Goal: Transaction & Acquisition: Book appointment/travel/reservation

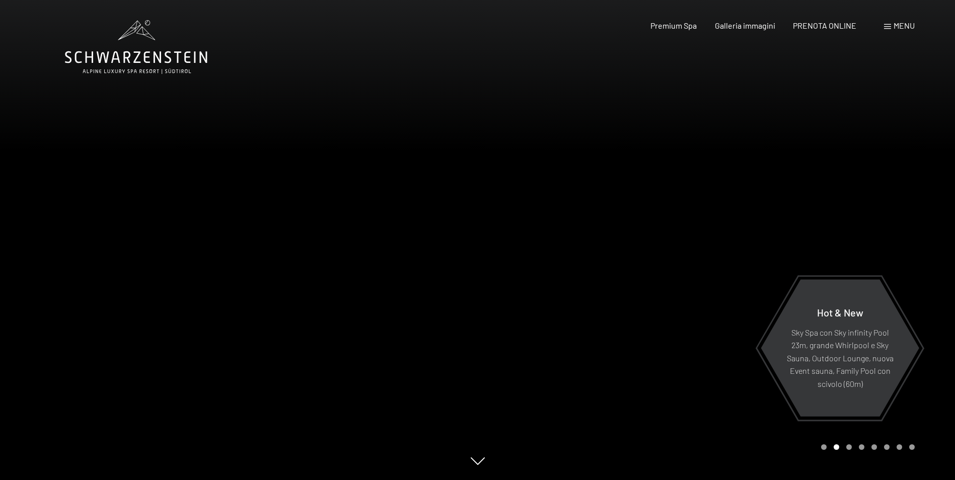
click at [904, 25] on span "Menu" at bounding box center [903, 26] width 21 height 10
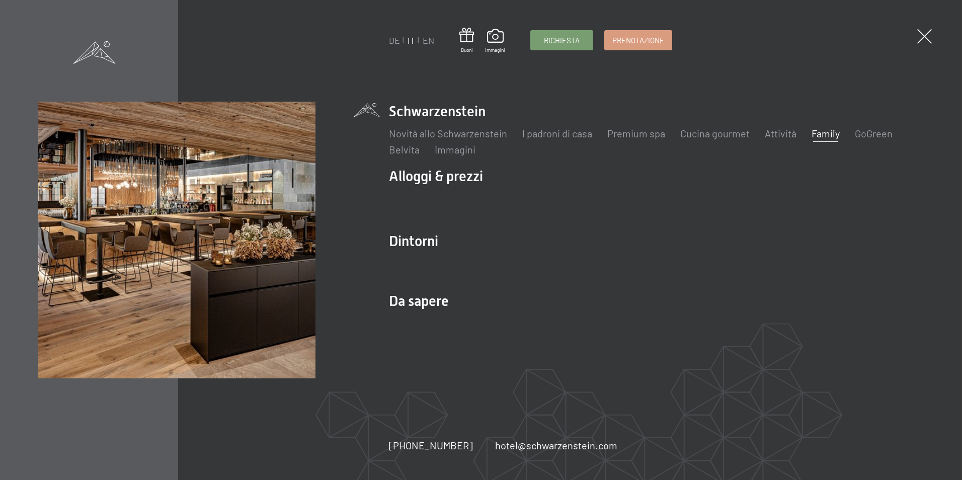
click at [815, 135] on link "Family" at bounding box center [826, 133] width 28 height 12
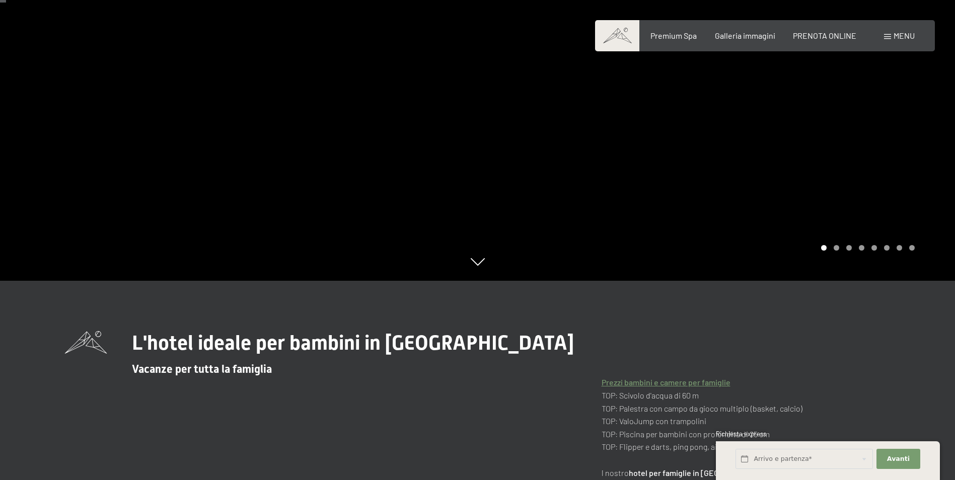
scroll to position [50, 0]
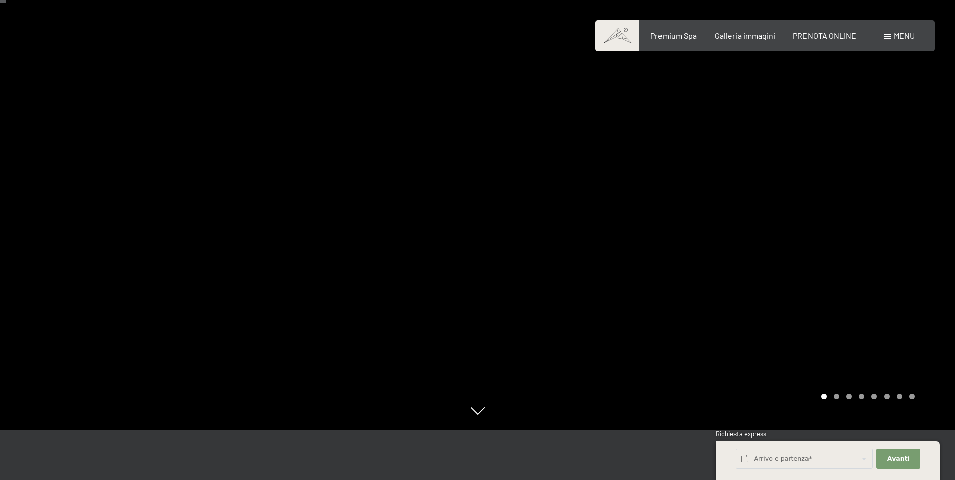
click at [795, 223] on div at bounding box center [717, 190] width 478 height 480
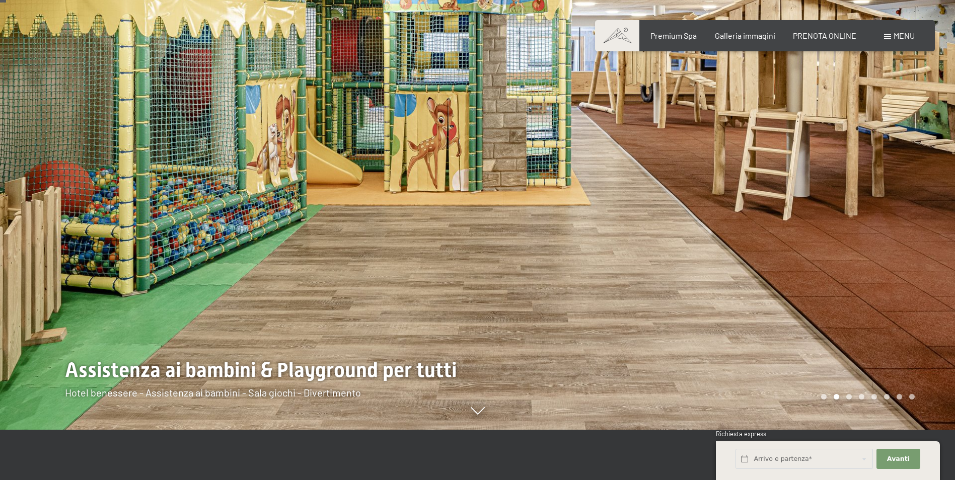
click at [795, 223] on div at bounding box center [717, 190] width 478 height 480
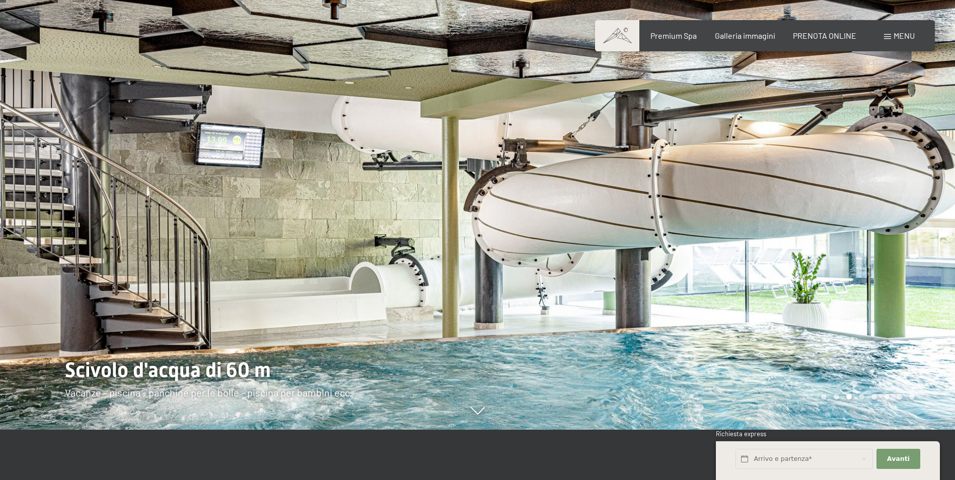
click at [795, 223] on div at bounding box center [717, 190] width 478 height 480
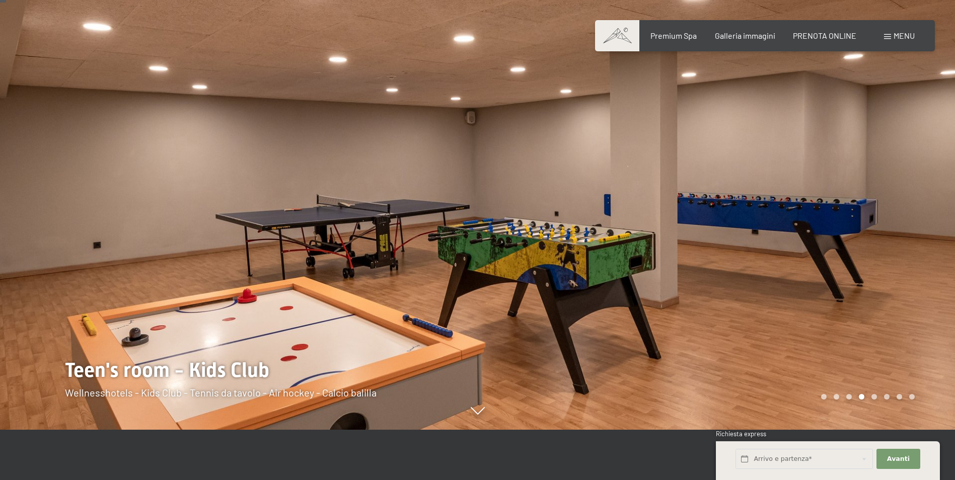
click at [795, 223] on div at bounding box center [717, 190] width 478 height 480
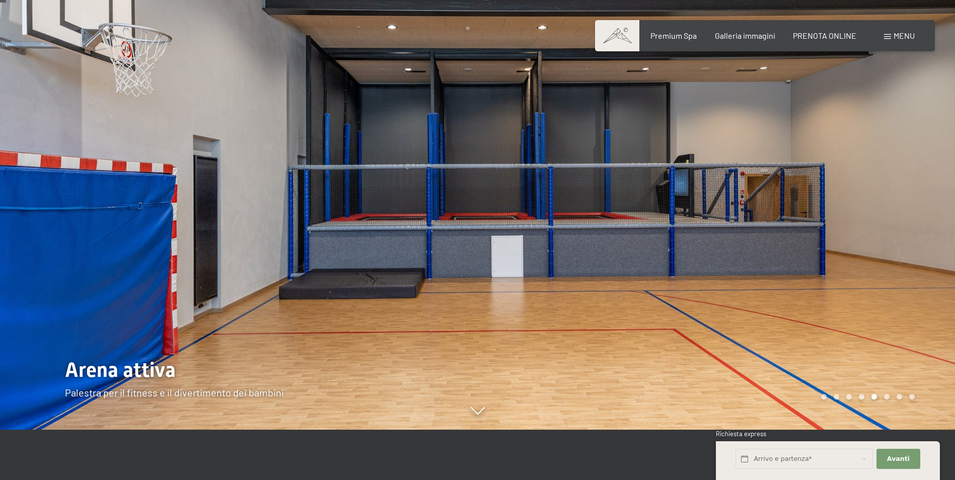
click at [794, 223] on div at bounding box center [717, 190] width 478 height 480
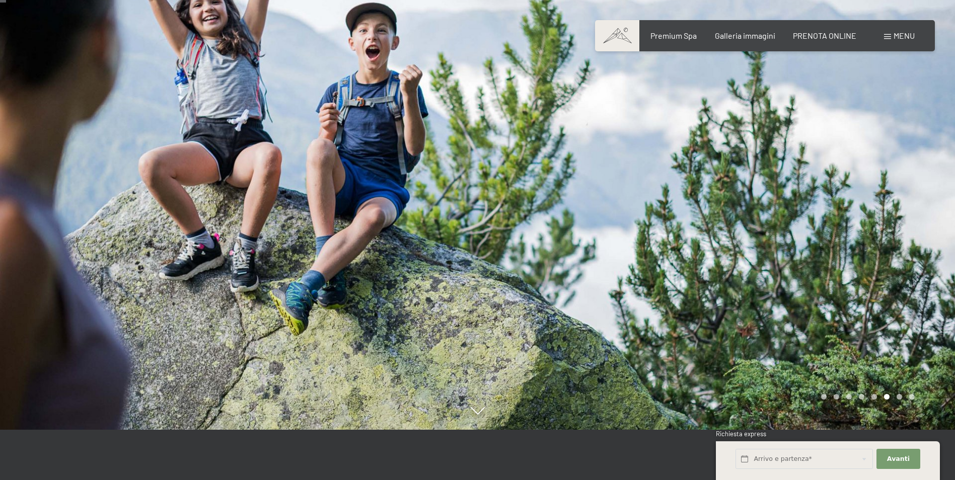
click at [893, 41] on div "Prenotazione Richiesta Premium Spa Galleria immagini PRENOTA ONLINE Menu DE IT …" at bounding box center [765, 35] width 300 height 11
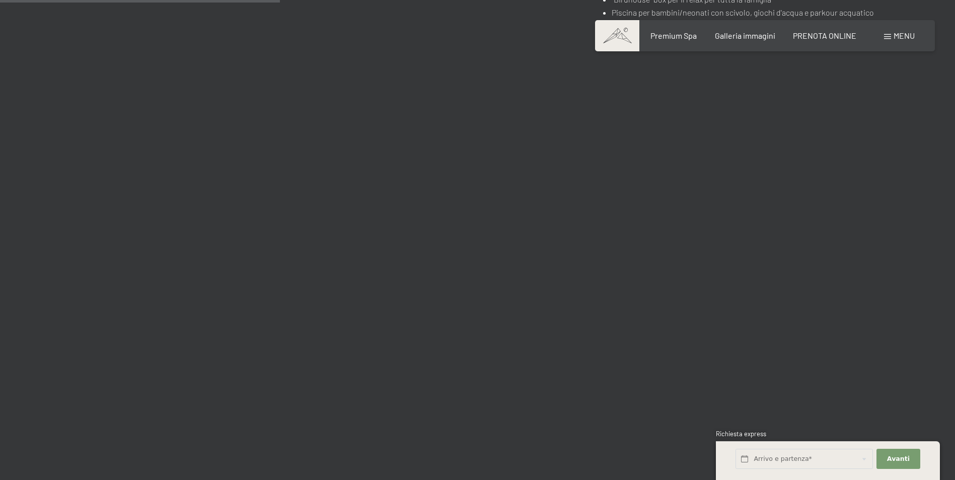
scroll to position [2366, 0]
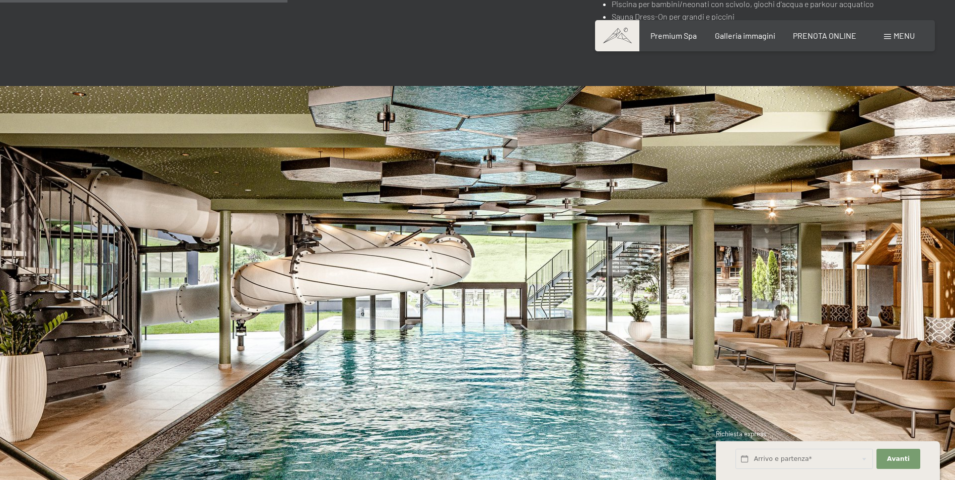
click at [898, 37] on span "Menu" at bounding box center [903, 36] width 21 height 10
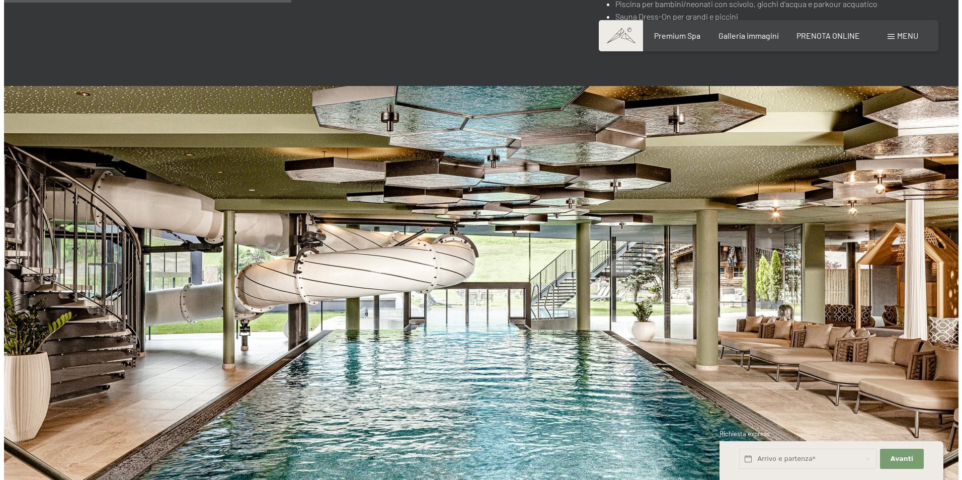
scroll to position [2373, 0]
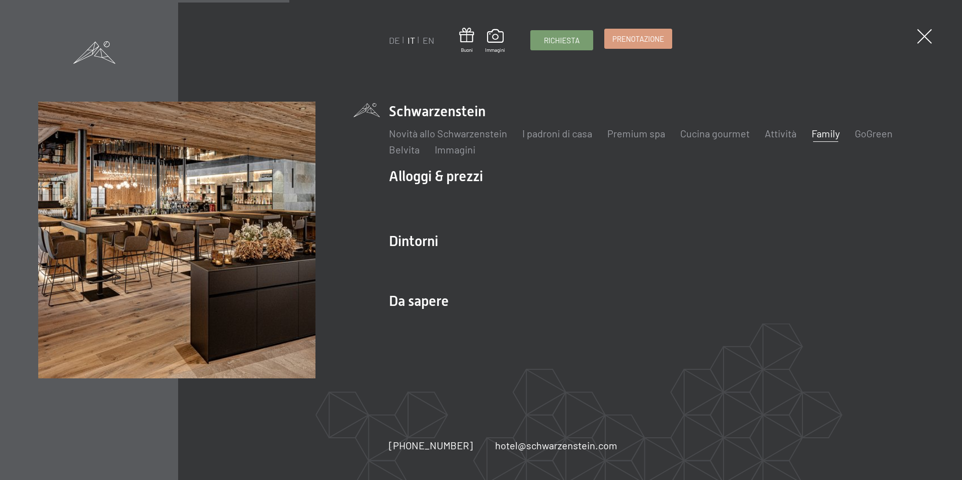
click at [639, 44] on span "Prenotazione" at bounding box center [639, 39] width 52 height 11
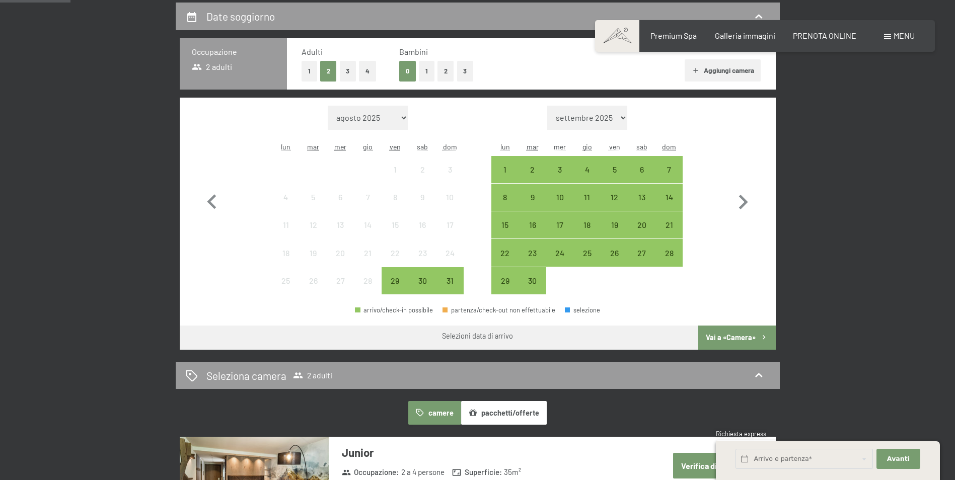
scroll to position [252, 0]
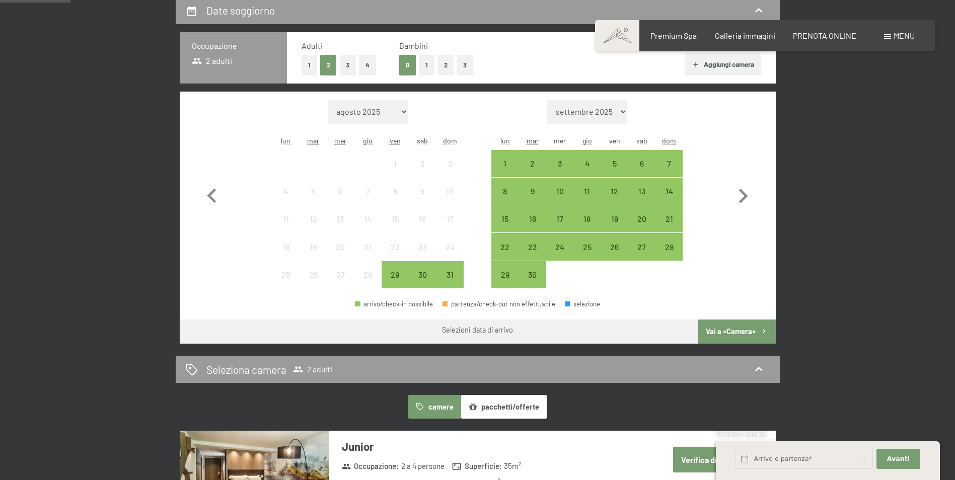
click at [616, 113] on select "settembre 2025 ottobre 2025 novembre 2025 dicembre 2025 gennaio 2026 febbraio 2…" at bounding box center [587, 112] width 80 height 24
select select "2026-07-01"
select select "2026-08-01"
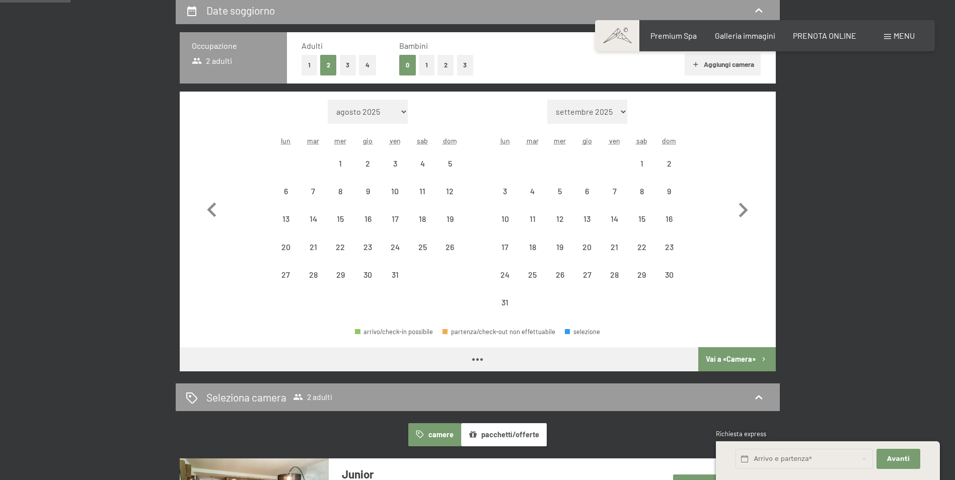
select select "2026-07-01"
select select "2026-08-01"
click at [384, 112] on select "agosto 2025 settembre 2025 ottobre 2025 novembre 2025 dicembre 2025 gennaio 202…" at bounding box center [368, 112] width 80 height 24
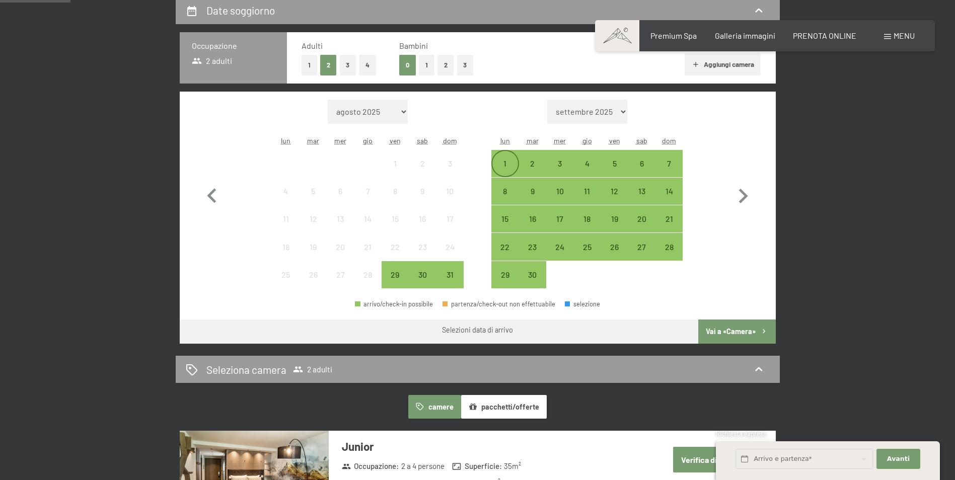
click at [498, 164] on div "1" at bounding box center [504, 172] width 25 height 25
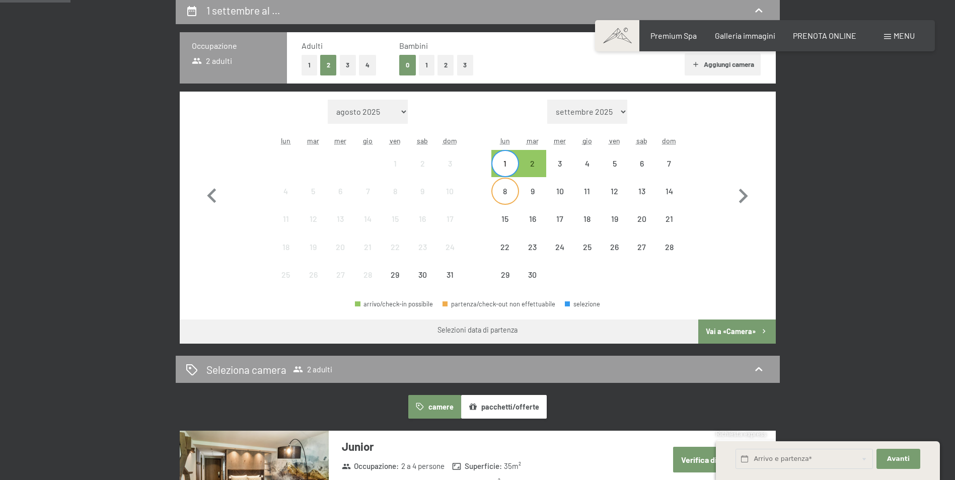
click at [498, 195] on div "8" at bounding box center [504, 199] width 25 height 25
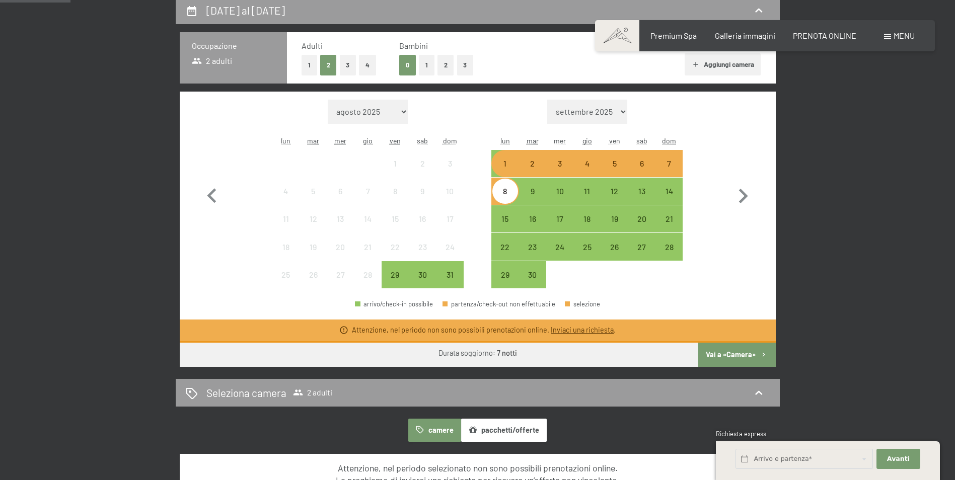
click at [507, 197] on div "8" at bounding box center [504, 199] width 25 height 25
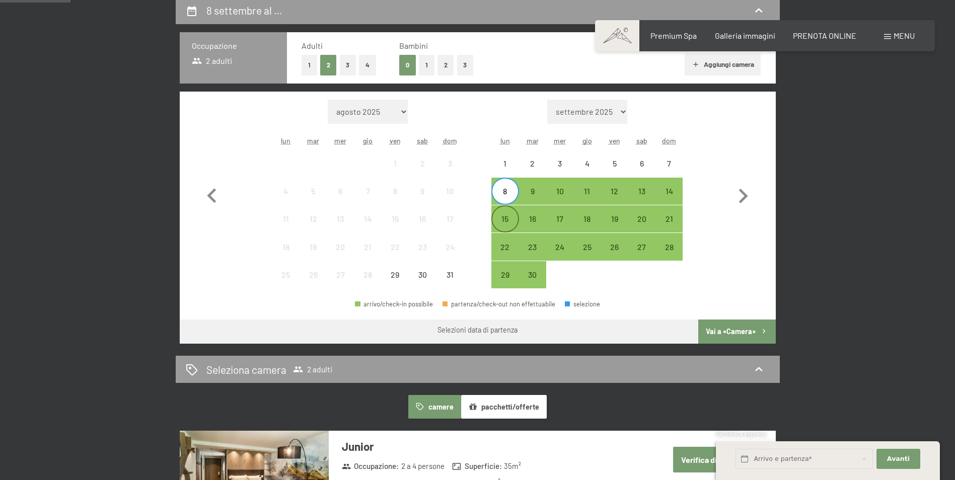
click at [506, 224] on div "15" at bounding box center [504, 227] width 25 height 25
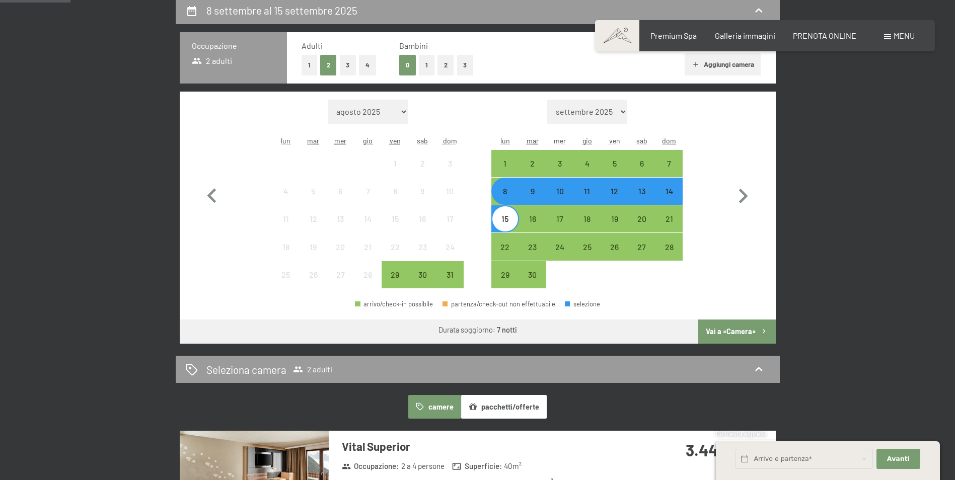
click at [754, 333] on button "Vai a «Camera»" at bounding box center [736, 332] width 77 height 24
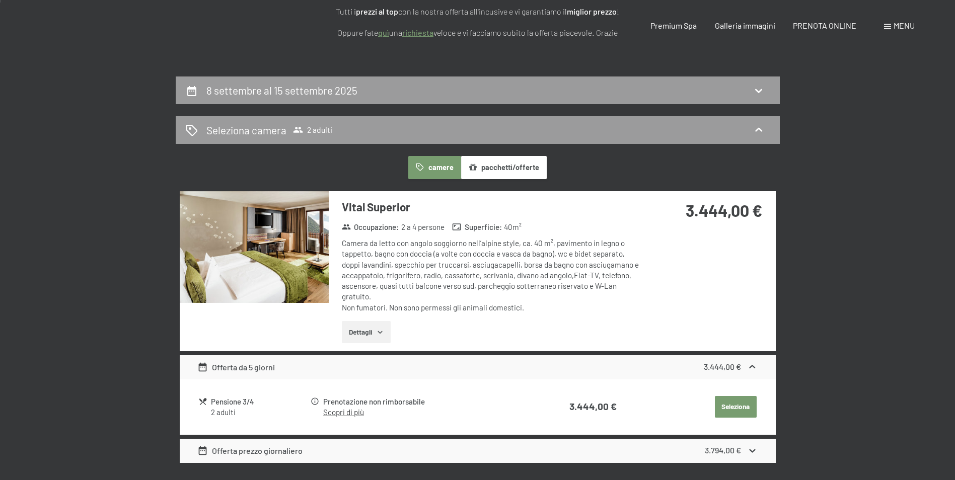
scroll to position [0, 0]
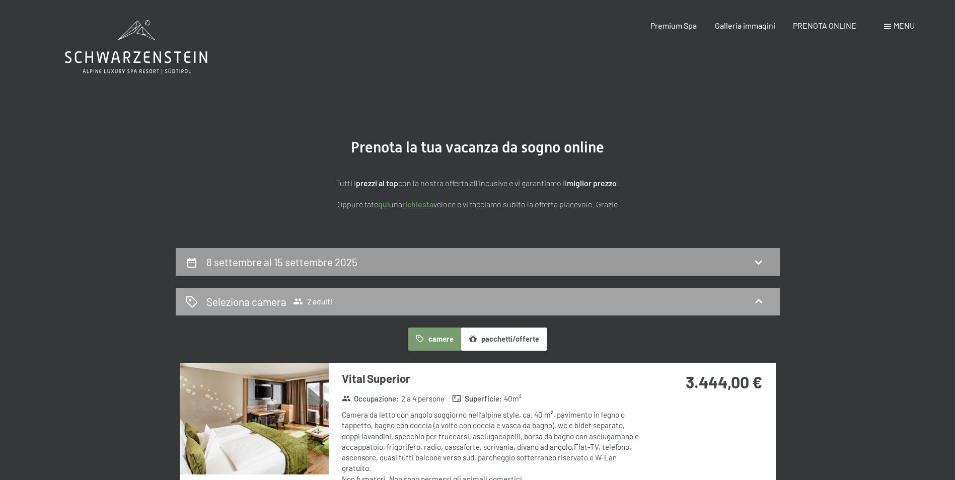
click at [351, 295] on div "Seleziona camera 2 adulti" at bounding box center [478, 301] width 584 height 15
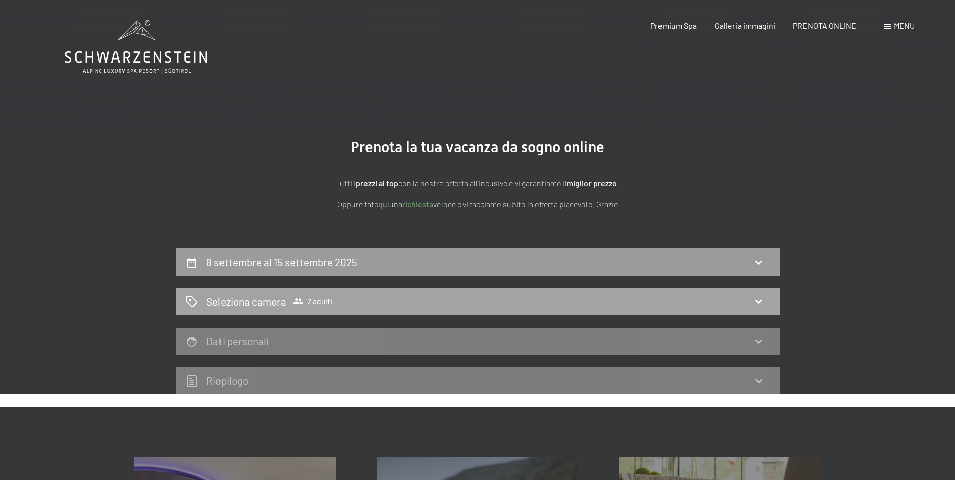
click at [756, 296] on icon at bounding box center [759, 301] width 12 height 12
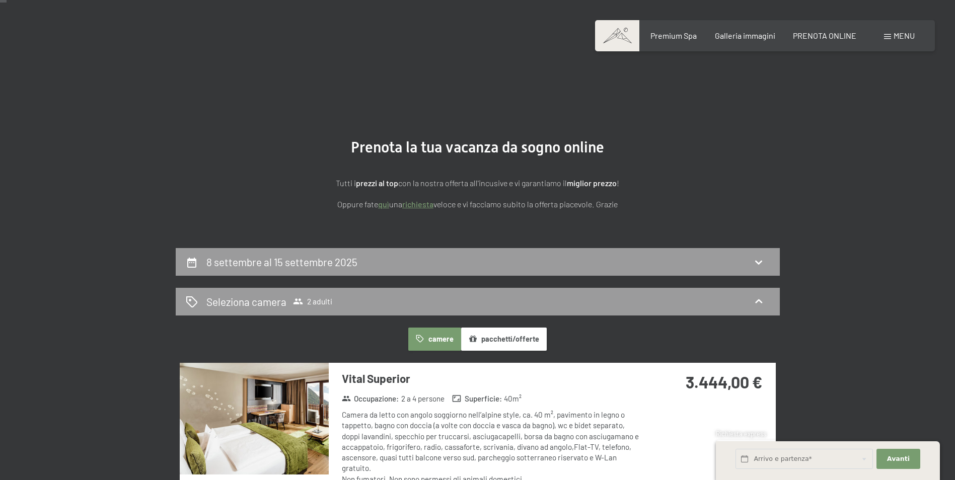
scroll to position [50, 0]
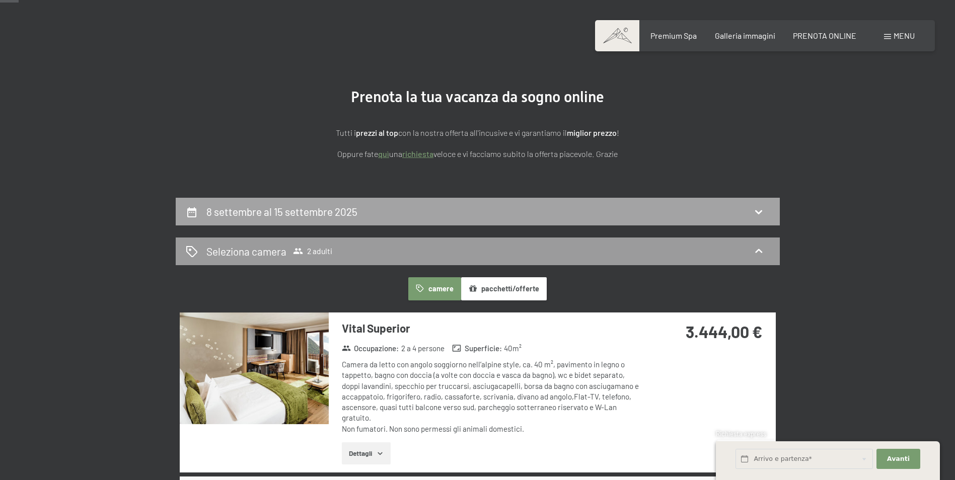
click at [766, 208] on div "8 settembre al 15 settembre 2025" at bounding box center [478, 211] width 584 height 15
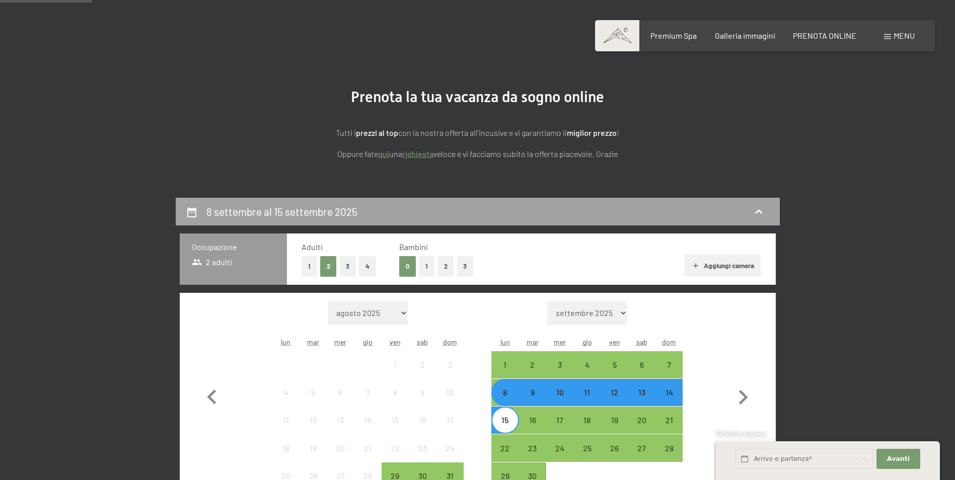
scroll to position [248, 0]
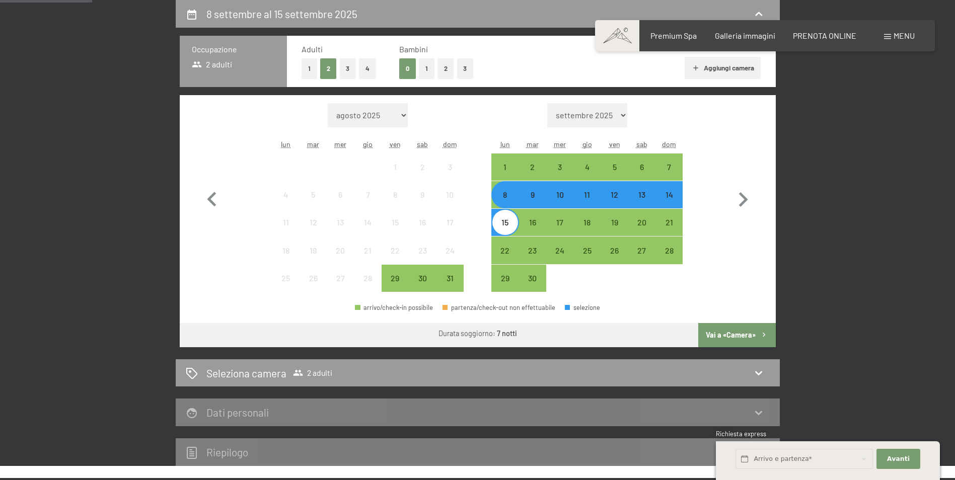
click at [443, 68] on button "2" at bounding box center [445, 68] width 17 height 21
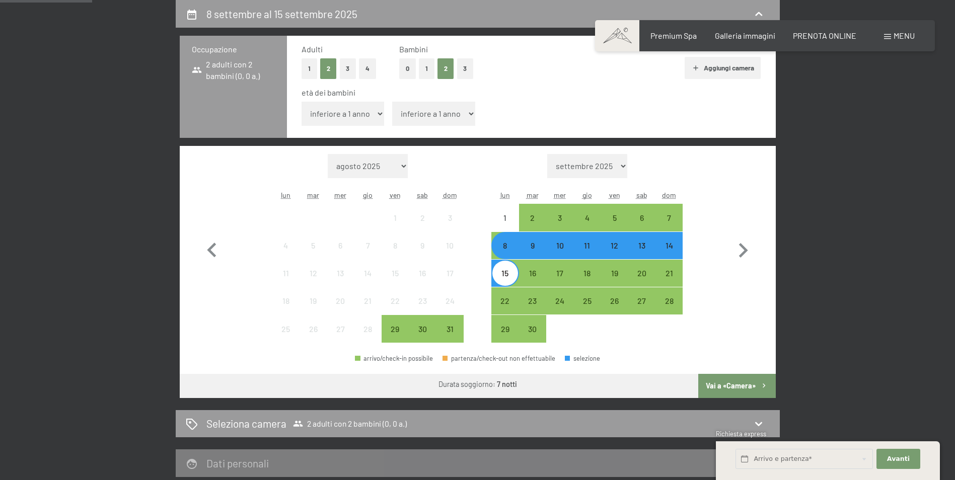
click at [373, 112] on select "inferiore a 1 anno 1 anno 2 anni 3 anni 4 anni 5 anni 6 anni 7 anni 8 anni 9 an…" at bounding box center [343, 114] width 83 height 24
select select "6"
click at [302, 102] on select "inferiore a 1 anno 1 anno 2 anni 3 anni 4 anni 5 anni 6 anni 7 anni 8 anni 9 an…" at bounding box center [343, 114] width 83 height 24
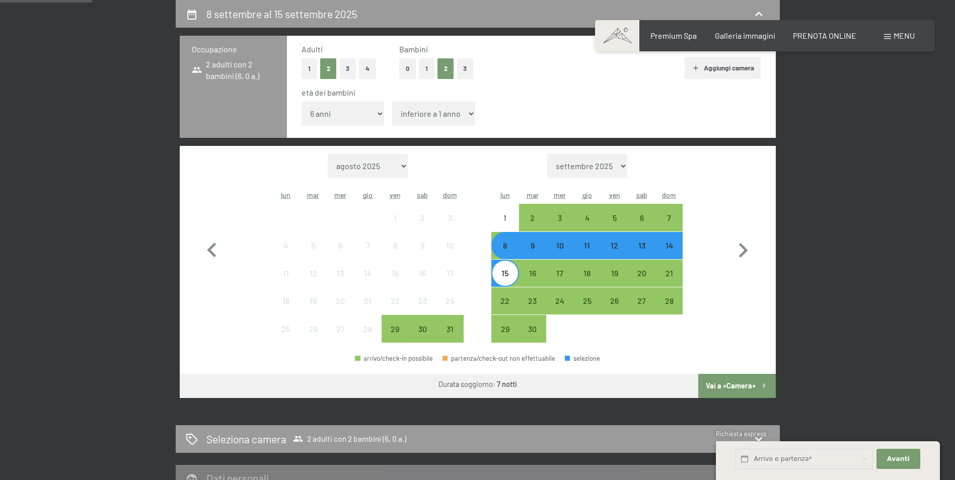
click at [424, 114] on select "inferiore a 1 anno 1 anno 2 anni 3 anni 4 anni 5 anni 6 anni 7 anni 8 anni 9 an…" at bounding box center [433, 114] width 83 height 24
select select "8"
click at [392, 102] on select "inferiore a 1 anno 1 anno 2 anni 3 anni 4 anni 5 anni 6 anni 7 anni 8 anni 9 an…" at bounding box center [433, 114] width 83 height 24
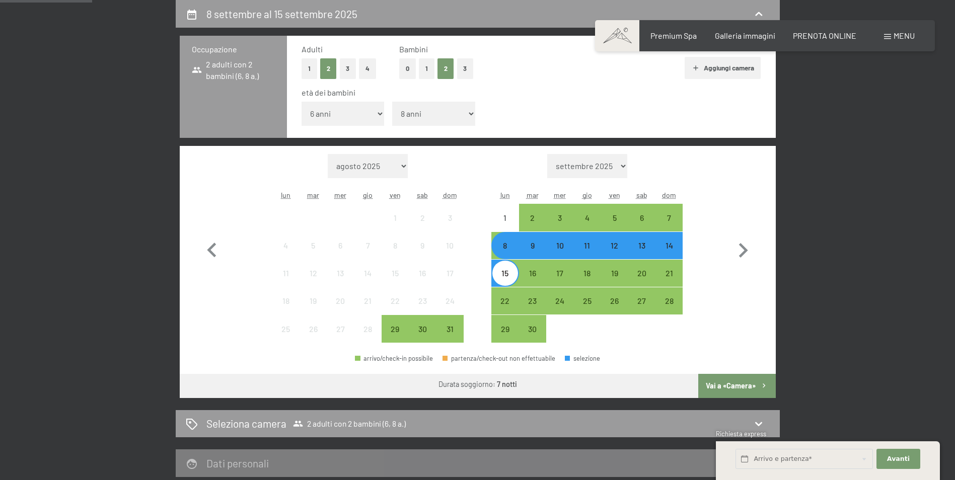
click at [748, 385] on button "Vai a «Camera»" at bounding box center [736, 386] width 77 height 24
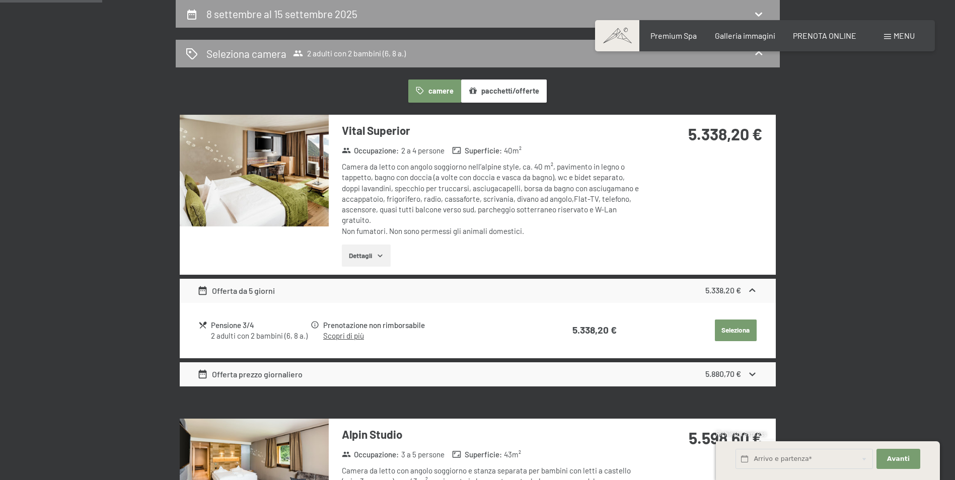
scroll to position [299, 0]
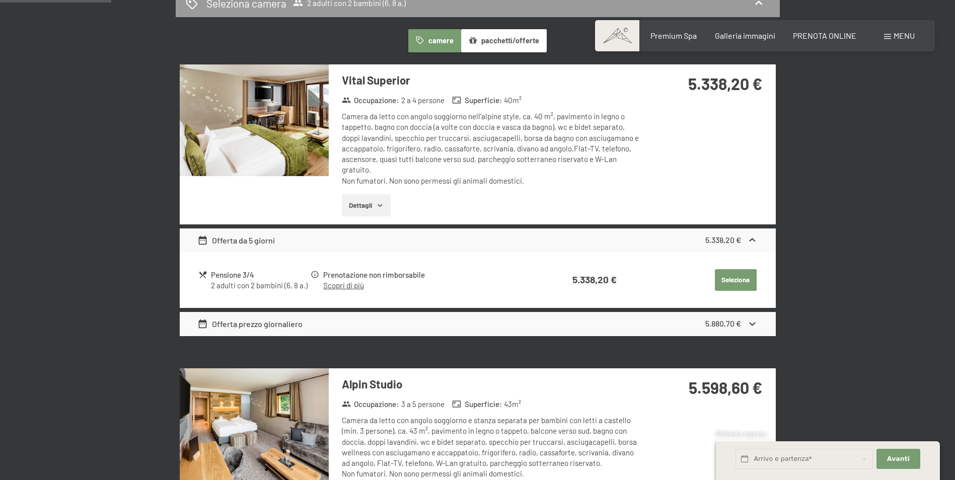
click at [361, 208] on button "Dettagli" at bounding box center [366, 205] width 49 height 22
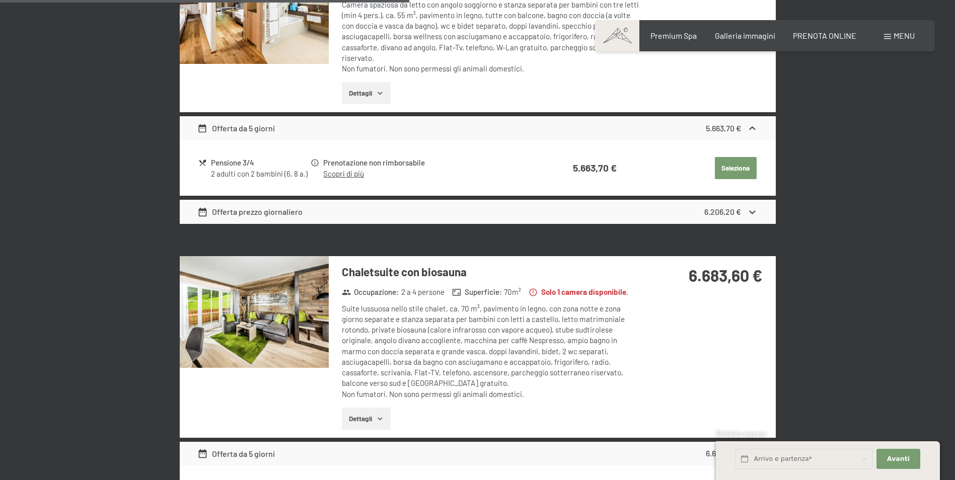
scroll to position [1154, 0]
